Goal: Information Seeking & Learning: Learn about a topic

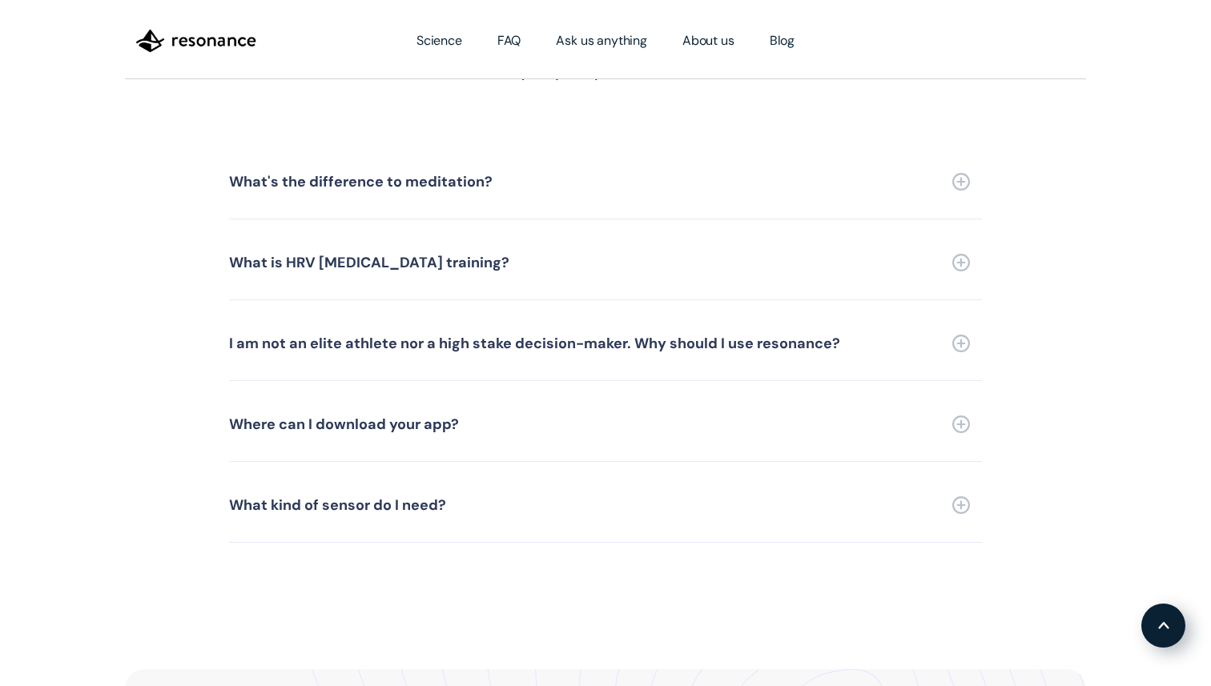
scroll to position [3671, 0]
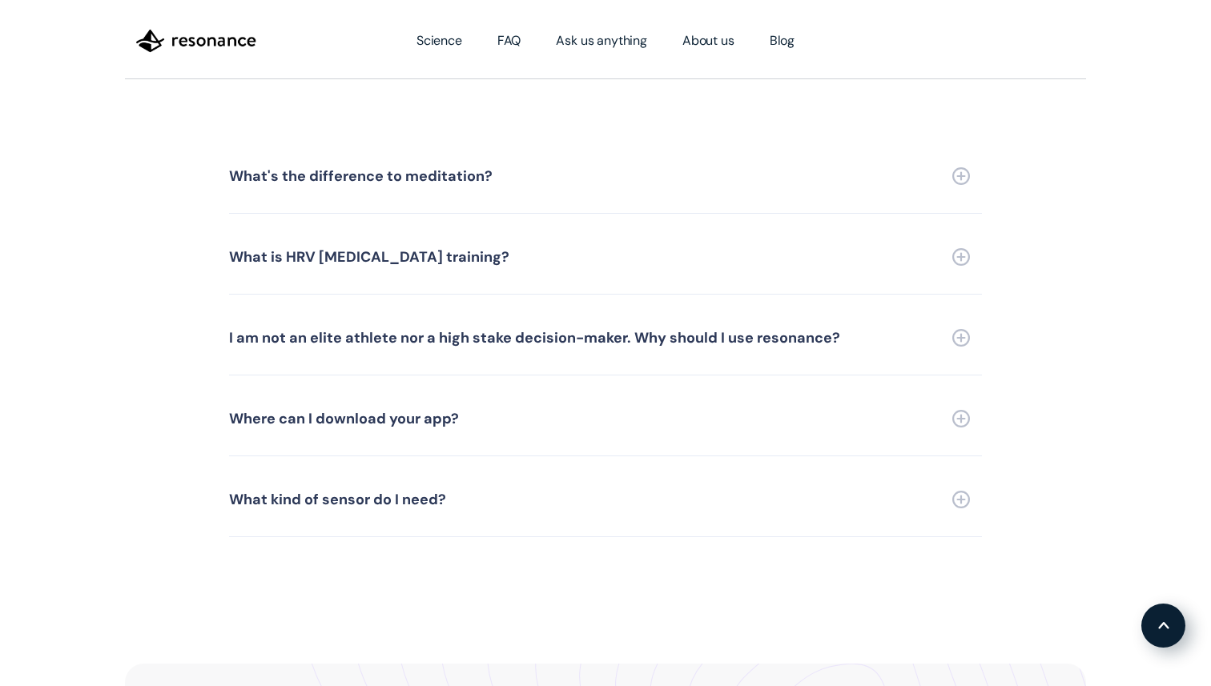
click at [959, 170] on link "What's the difference to meditation?" at bounding box center [605, 176] width 753 height 74
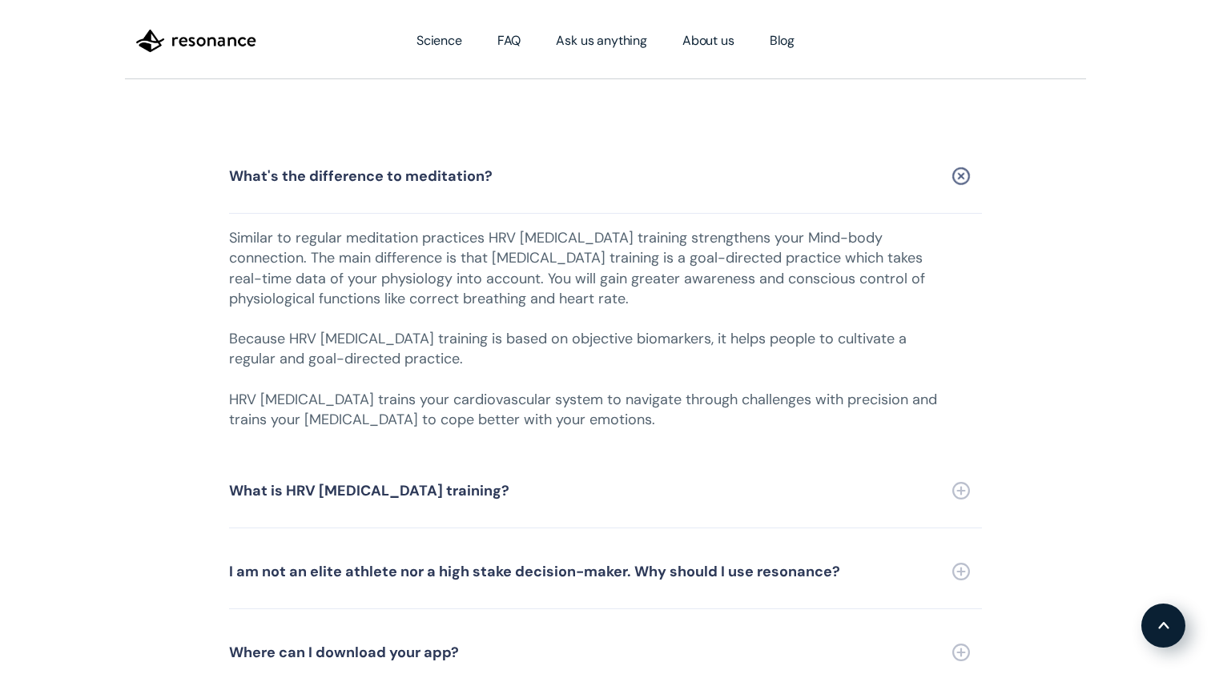
click at [959, 170] on link "What's the difference to meditation?" at bounding box center [605, 176] width 753 height 74
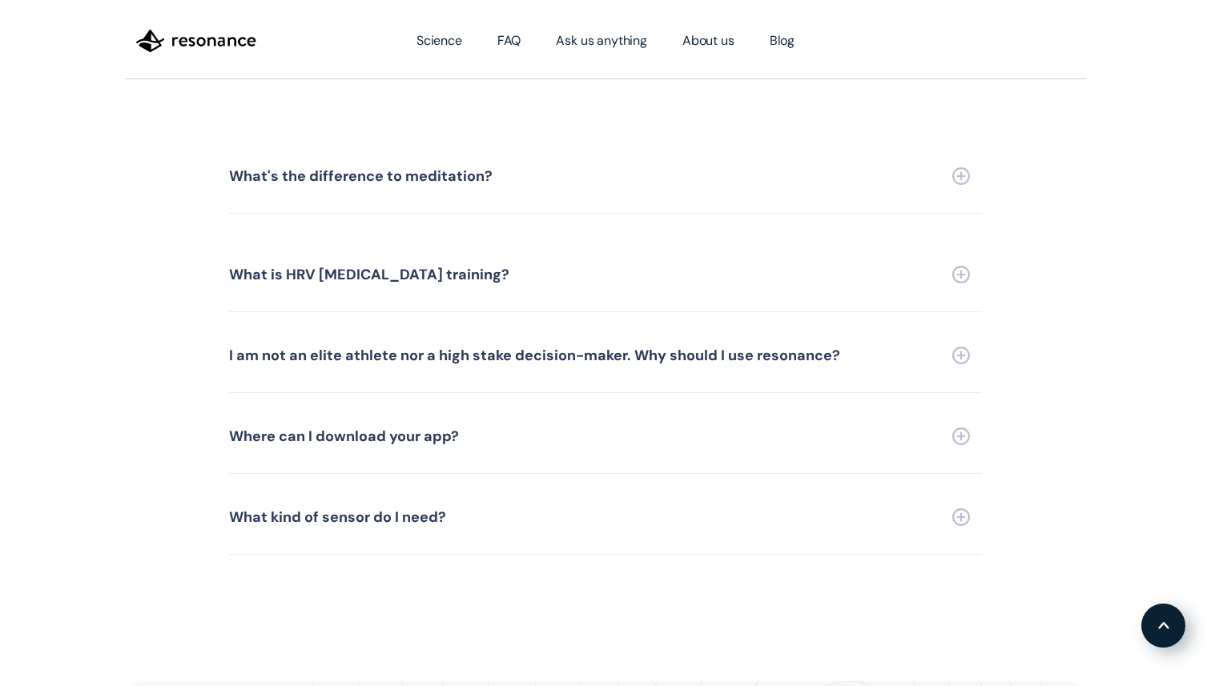
click at [957, 175] on link "What's the difference to meditation?" at bounding box center [605, 176] width 753 height 74
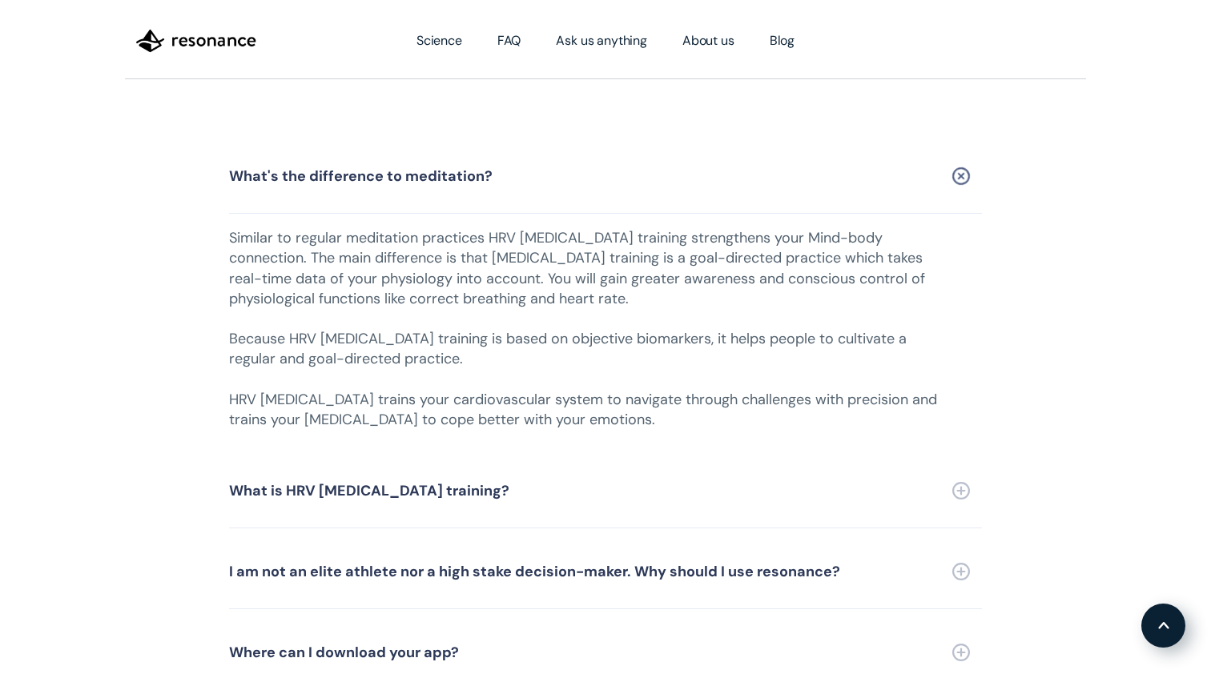
click at [956, 191] on link "What's the difference to meditation?" at bounding box center [605, 176] width 753 height 74
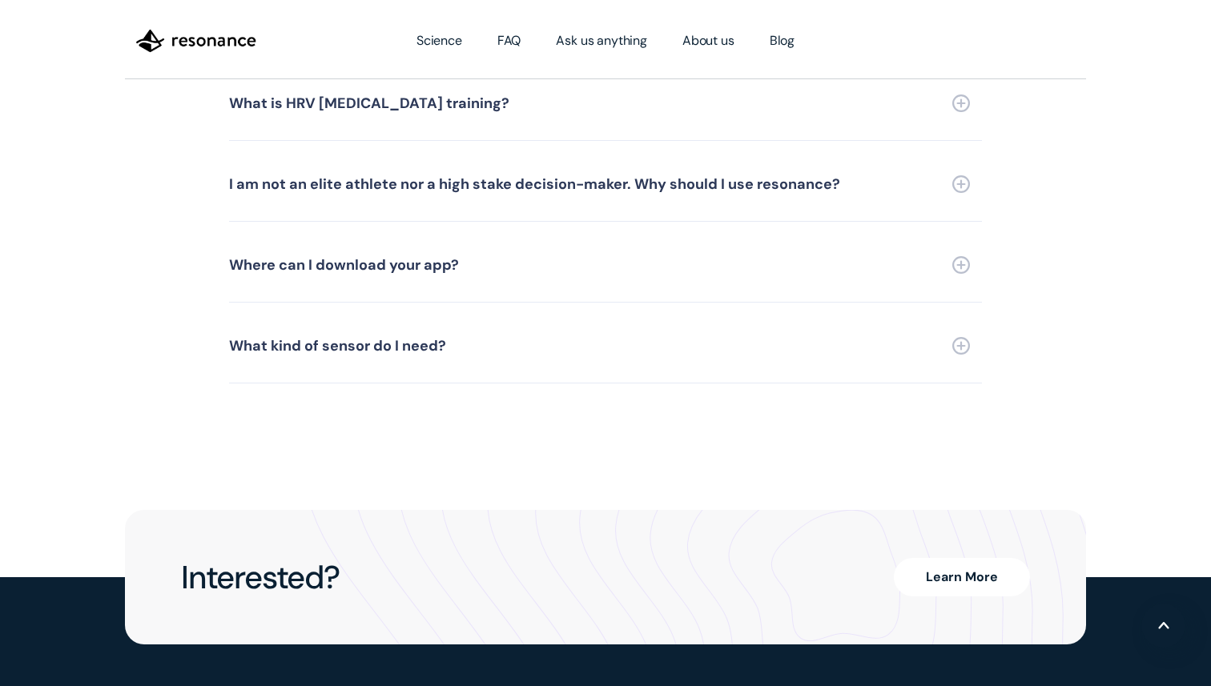
scroll to position [3853, 0]
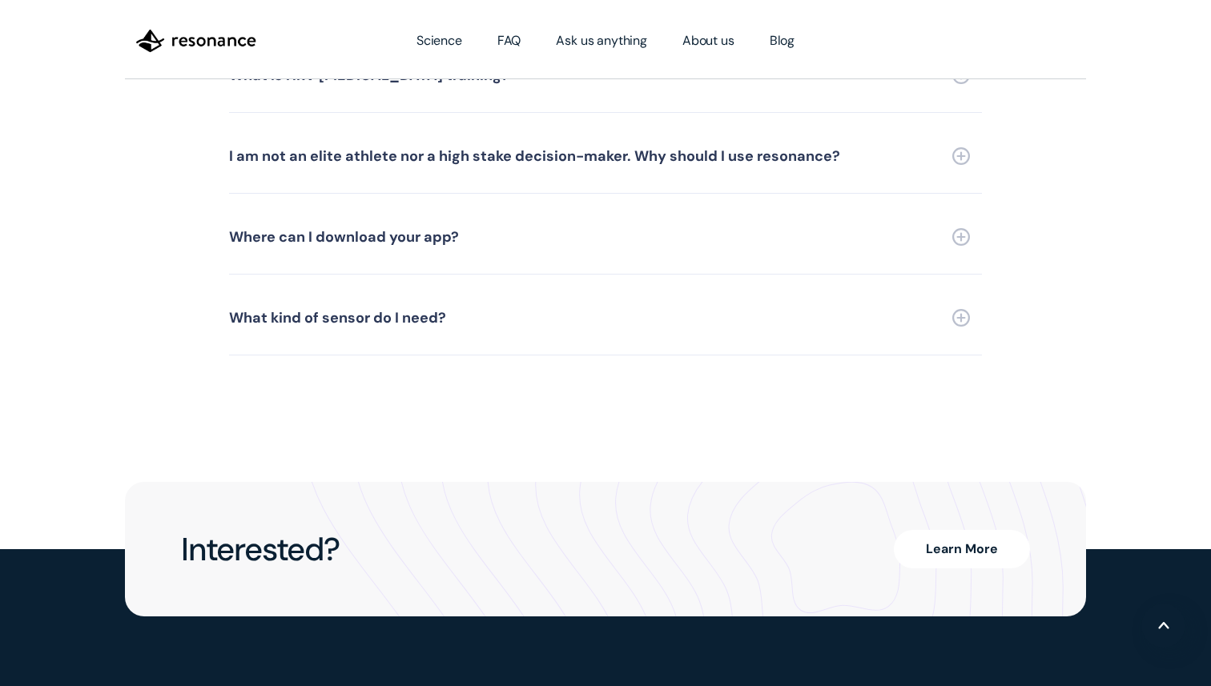
click at [961, 228] on img at bounding box center [961, 237] width 18 height 18
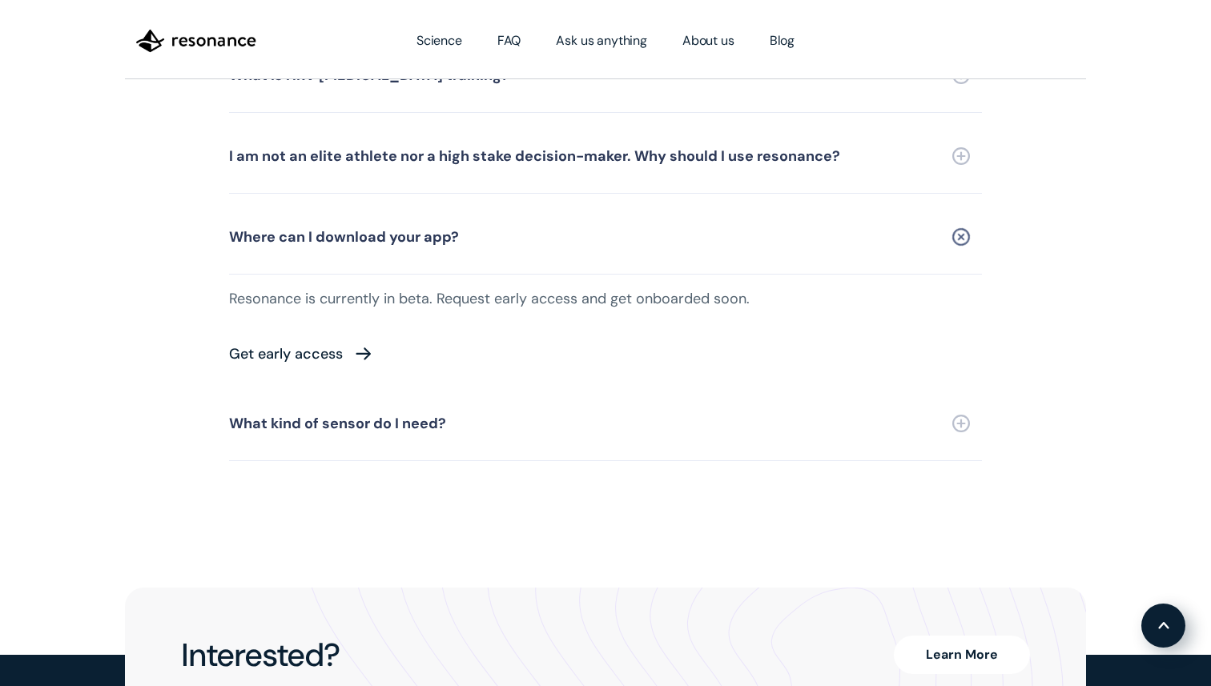
click at [961, 225] on img at bounding box center [960, 237] width 25 height 25
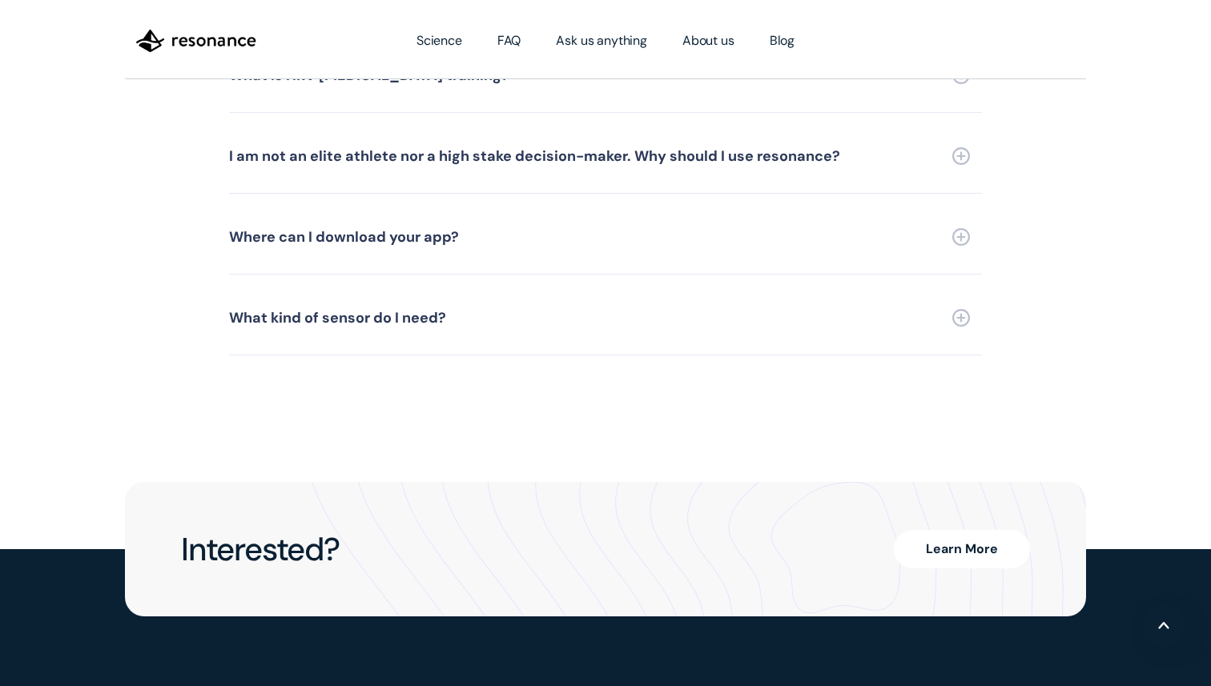
click at [959, 309] on img at bounding box center [961, 318] width 18 height 18
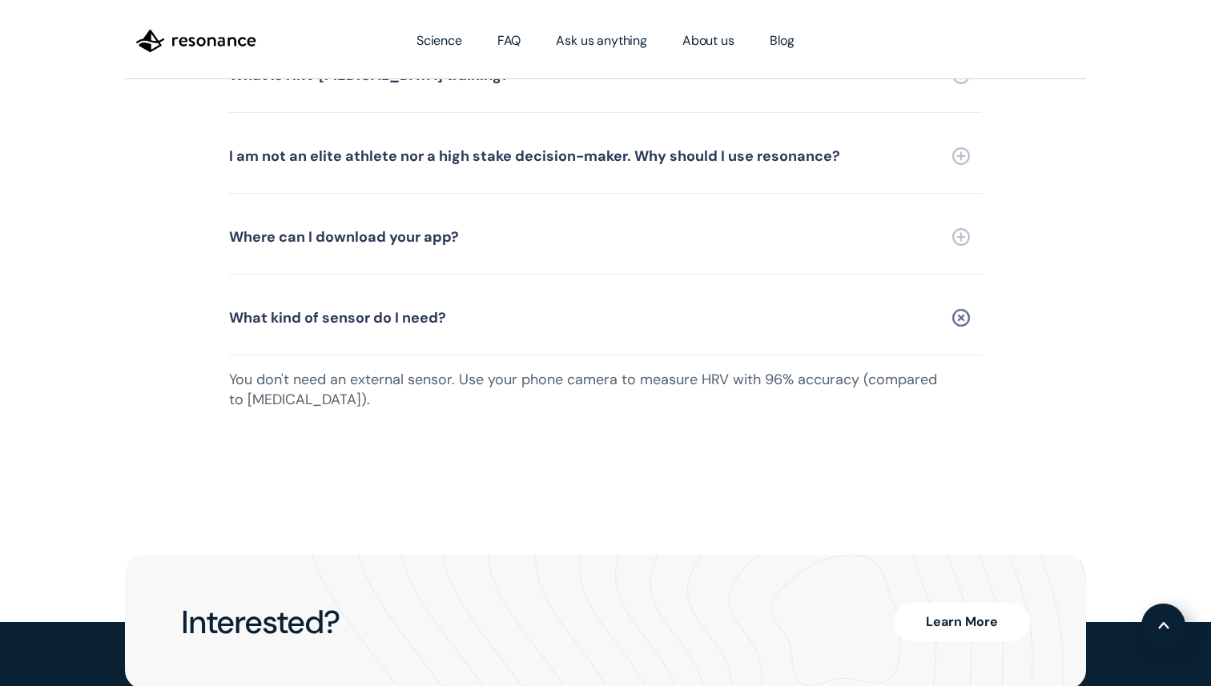
click at [959, 306] on img at bounding box center [960, 318] width 25 height 25
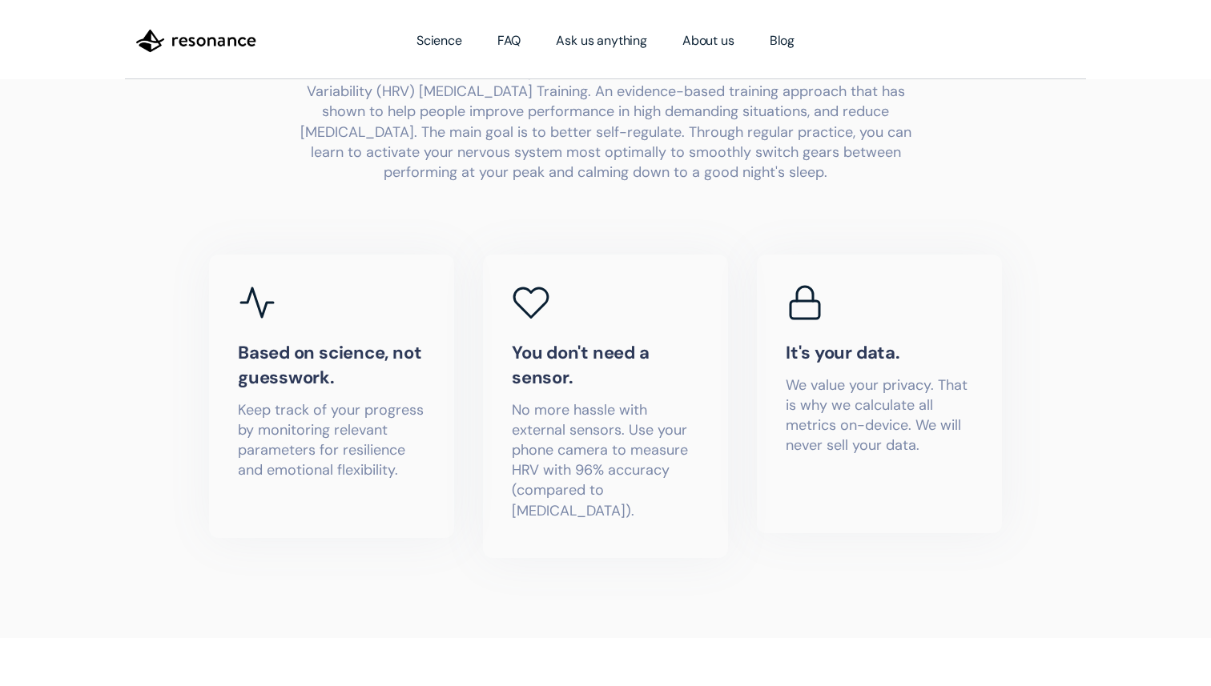
scroll to position [750, 0]
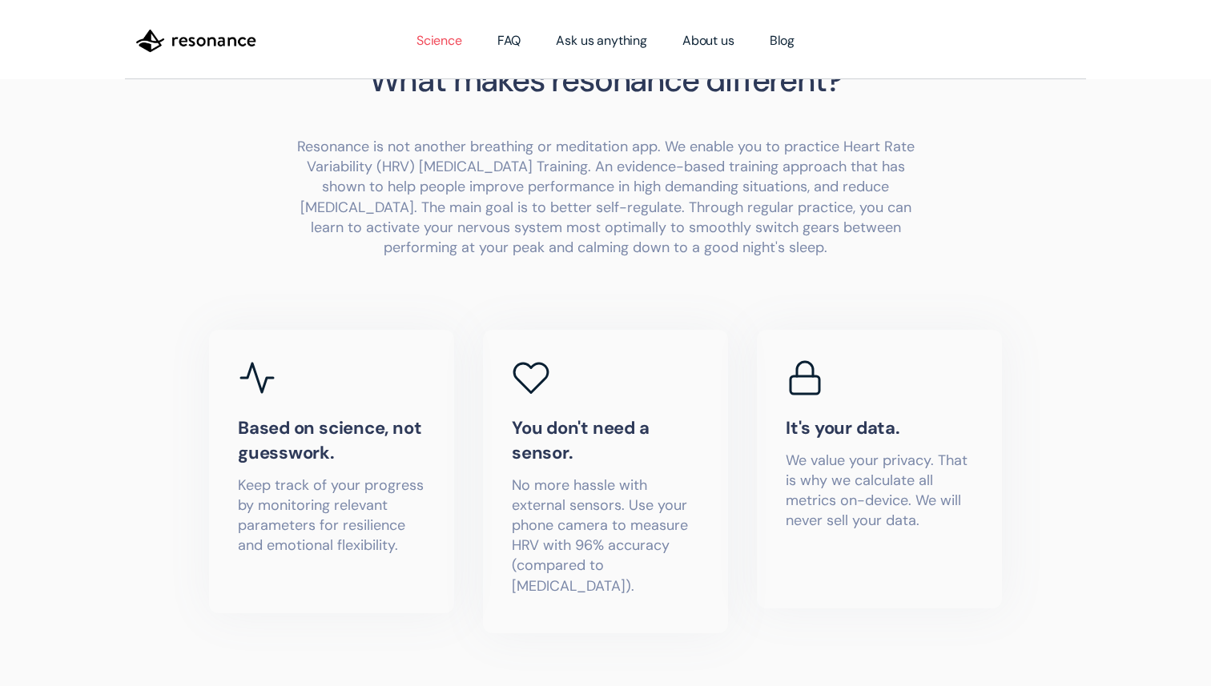
click at [426, 43] on link "Science" at bounding box center [439, 40] width 81 height 45
click at [510, 39] on link "FAQ" at bounding box center [509, 40] width 59 height 45
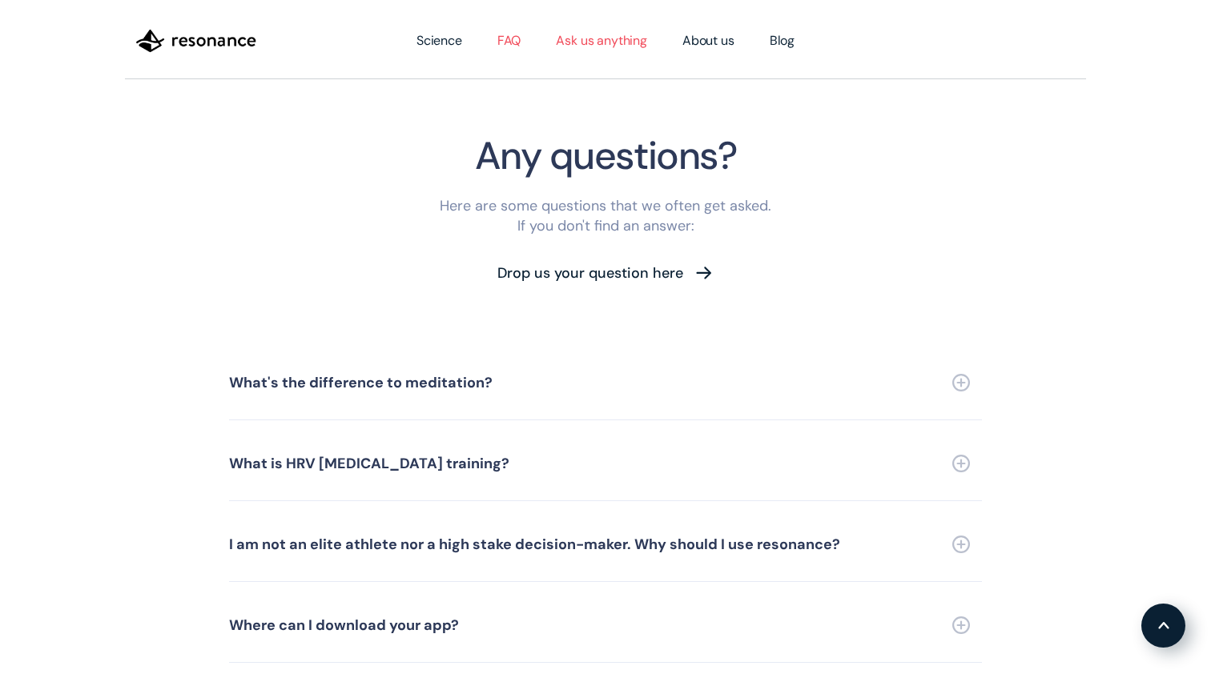
scroll to position [3469, 0]
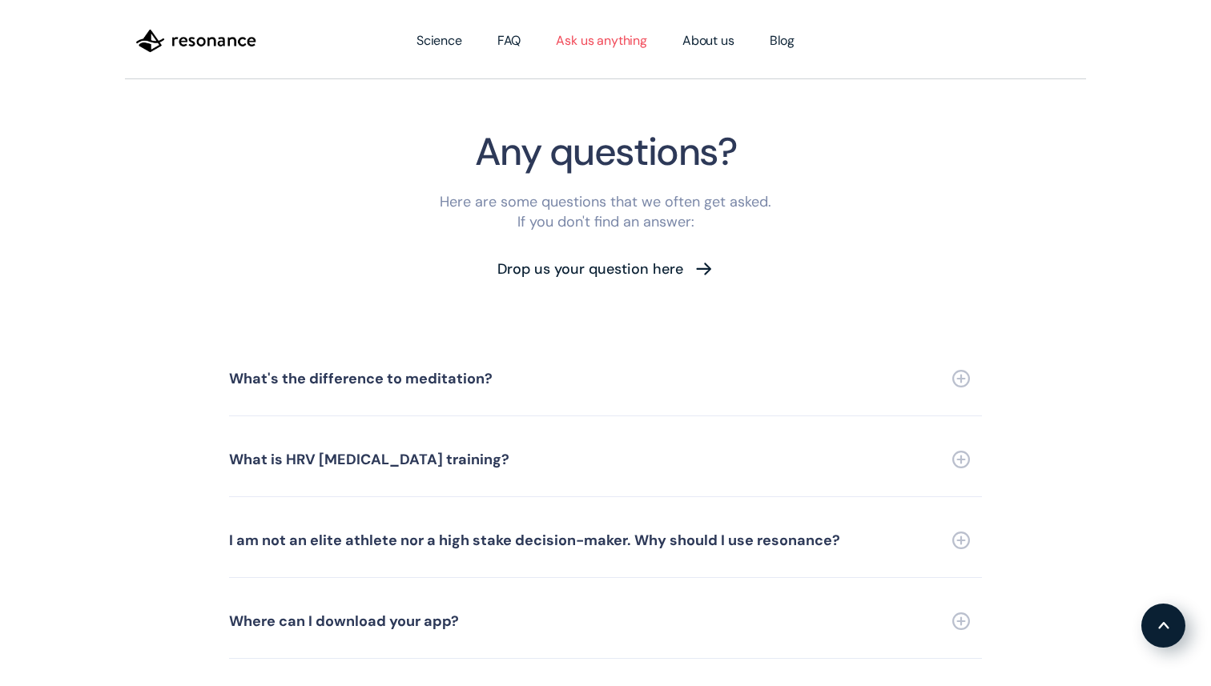
click at [580, 40] on link "Ask us anything" at bounding box center [601, 40] width 127 height 45
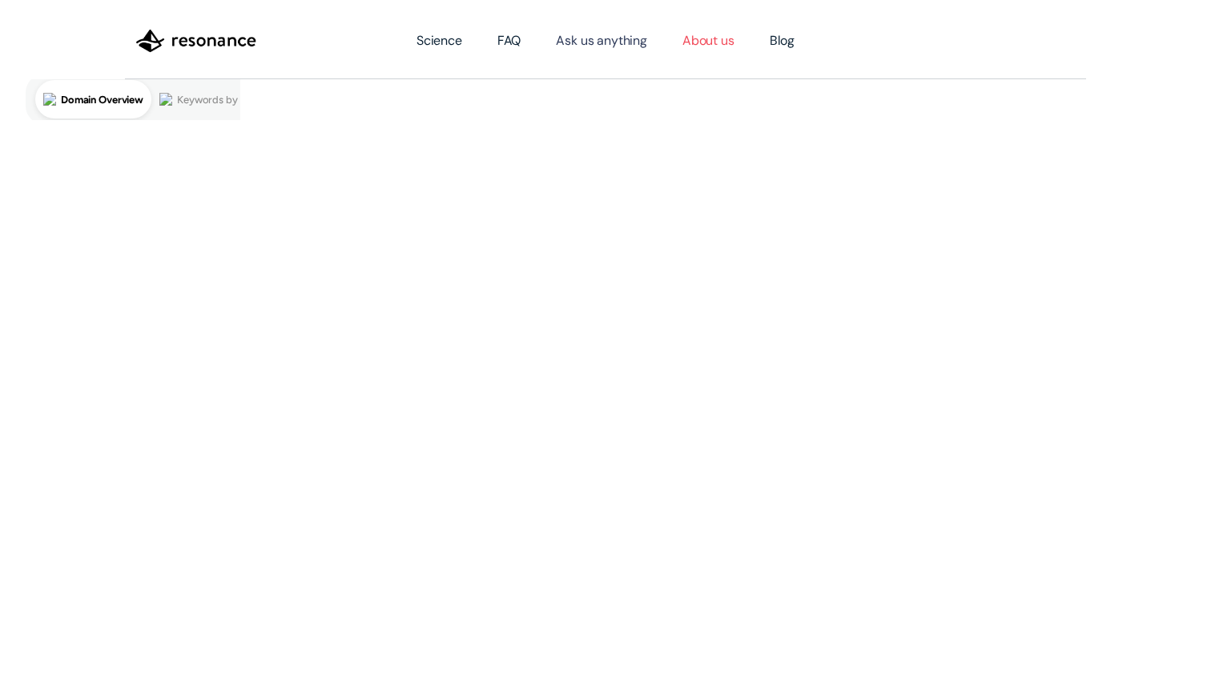
click at [686, 42] on link "About us" at bounding box center [708, 40] width 87 height 45
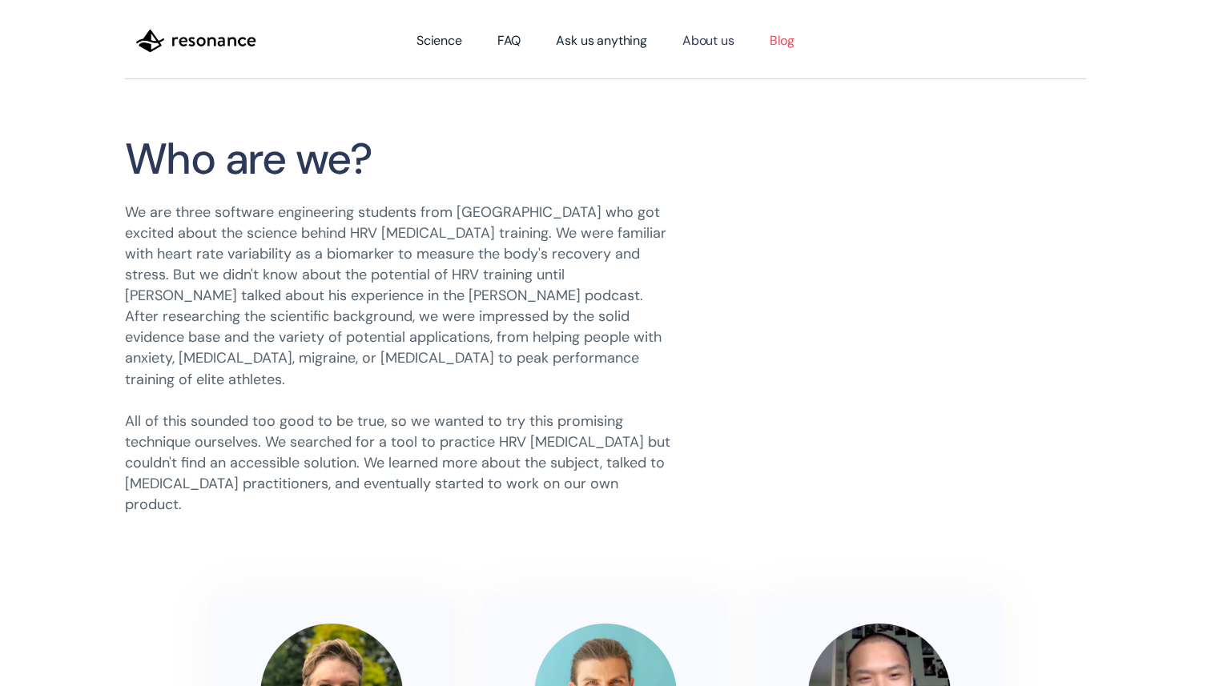
click at [774, 39] on link "Blog" at bounding box center [782, 40] width 60 height 45
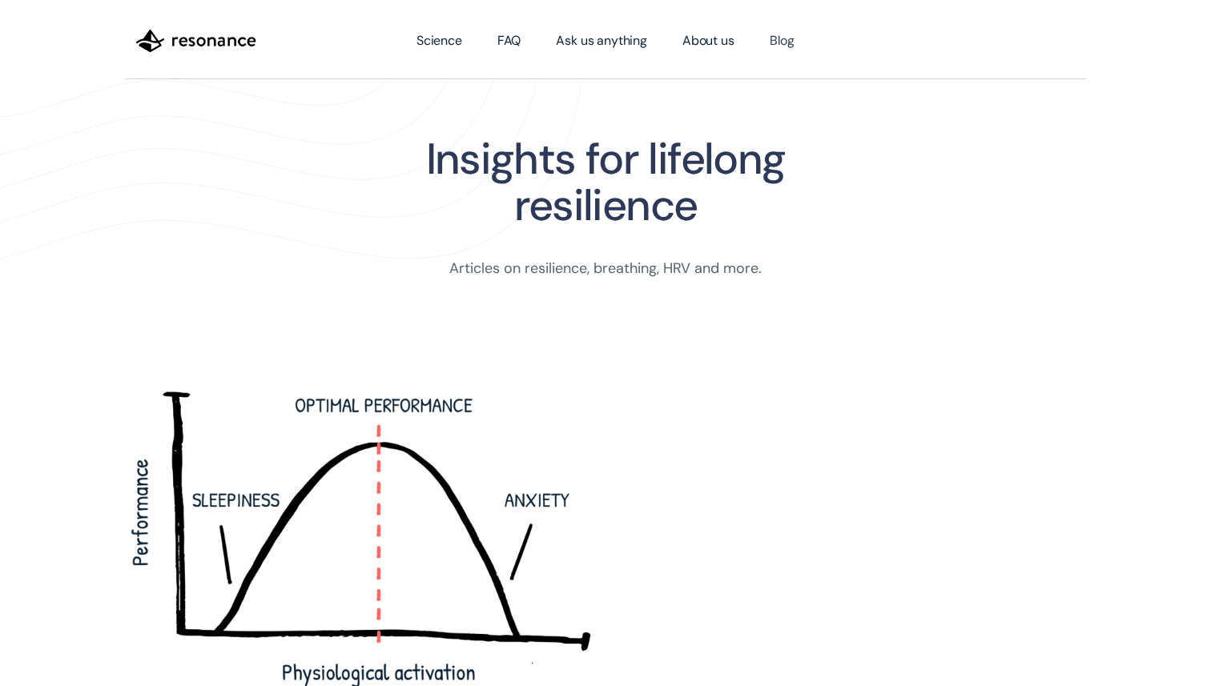
click at [308, 522] on img at bounding box center [365, 551] width 481 height 320
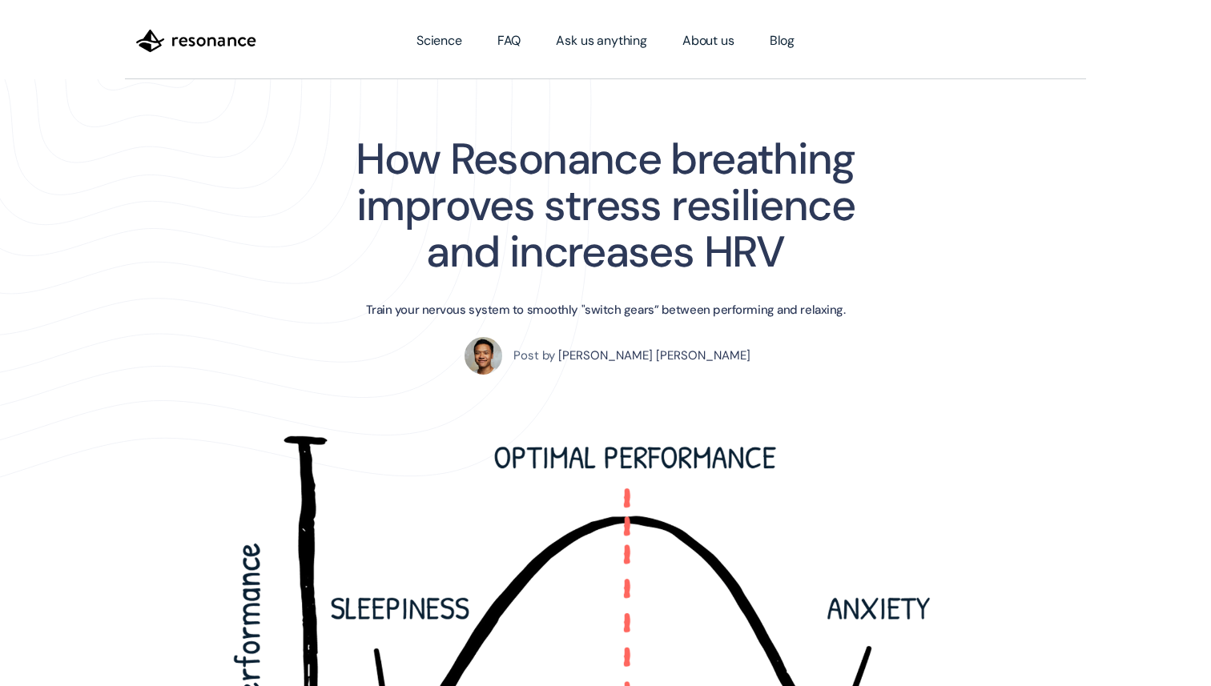
click at [210, 42] on img "home" at bounding box center [196, 40] width 120 height 27
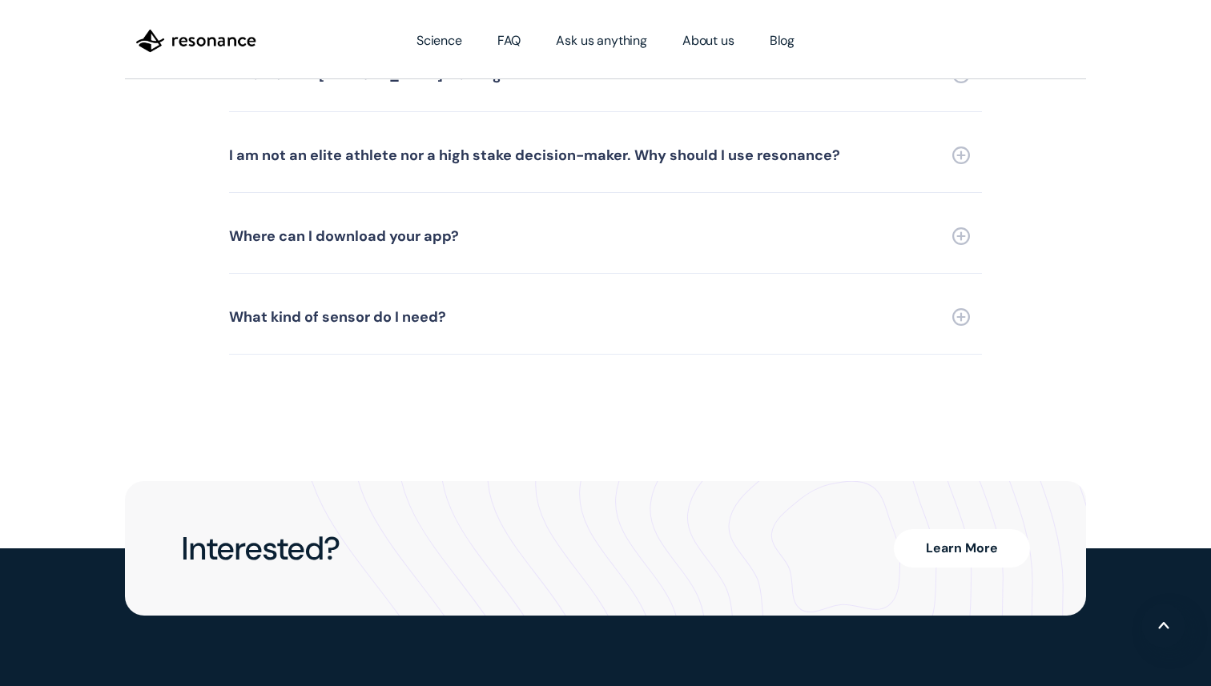
scroll to position [3856, 0]
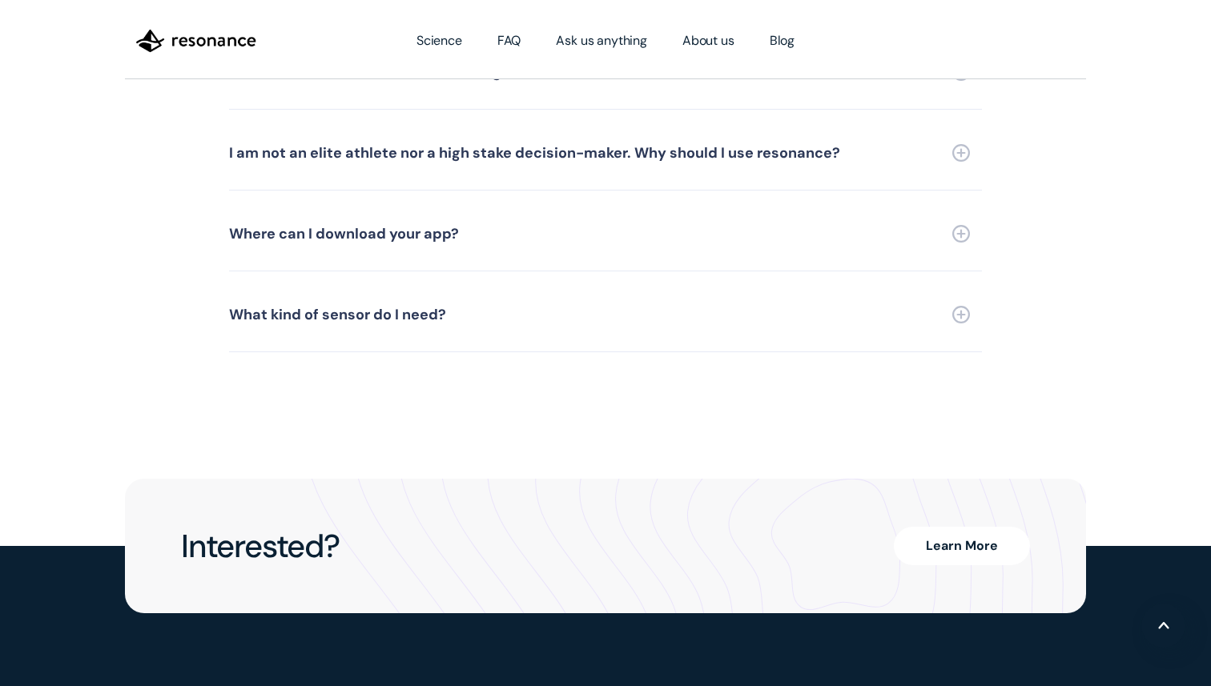
click at [923, 527] on link "Learn More" at bounding box center [962, 546] width 136 height 38
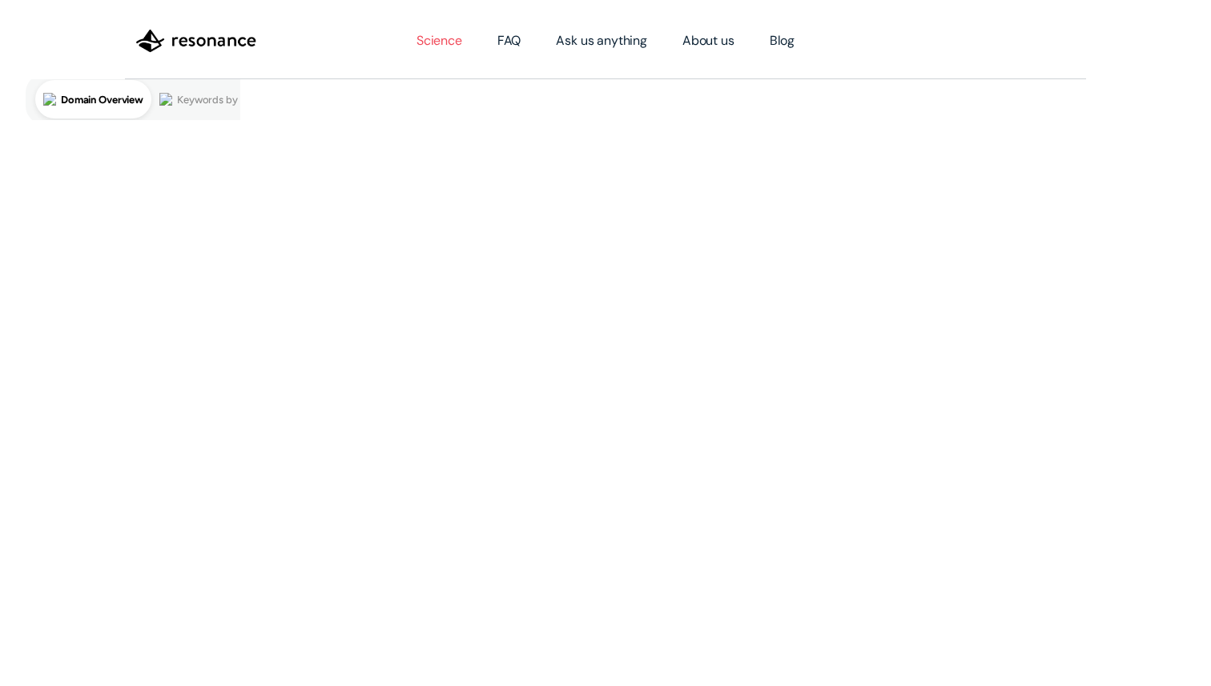
click at [456, 48] on link "Science" at bounding box center [439, 40] width 81 height 45
